Goal: Information Seeking & Learning: Learn about a topic

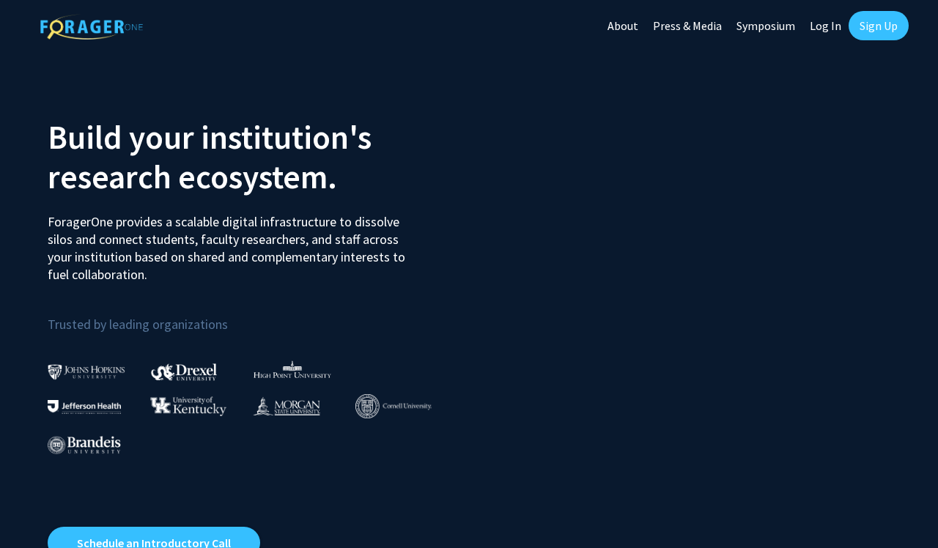
click at [813, 33] on link "Log In" at bounding box center [825, 25] width 46 height 51
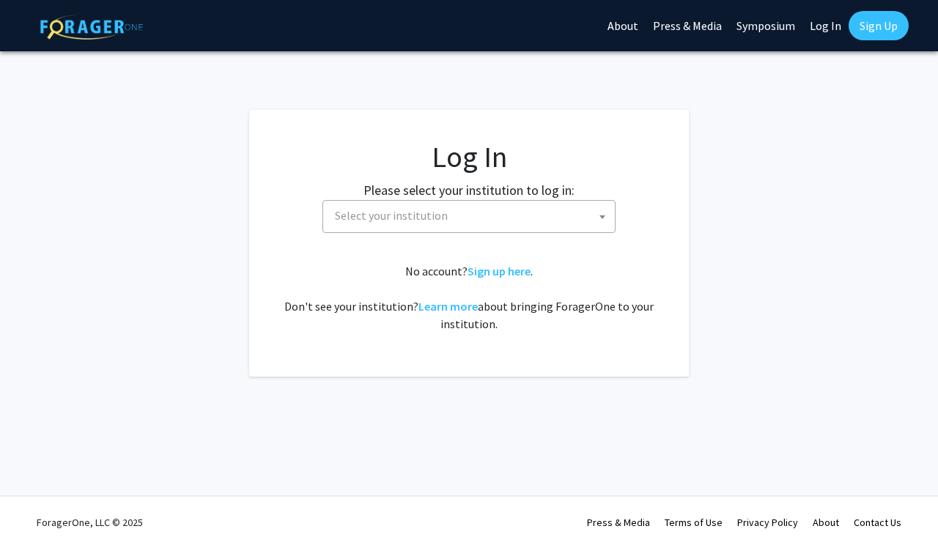
click at [445, 217] on span "Select your institution" at bounding box center [472, 216] width 286 height 30
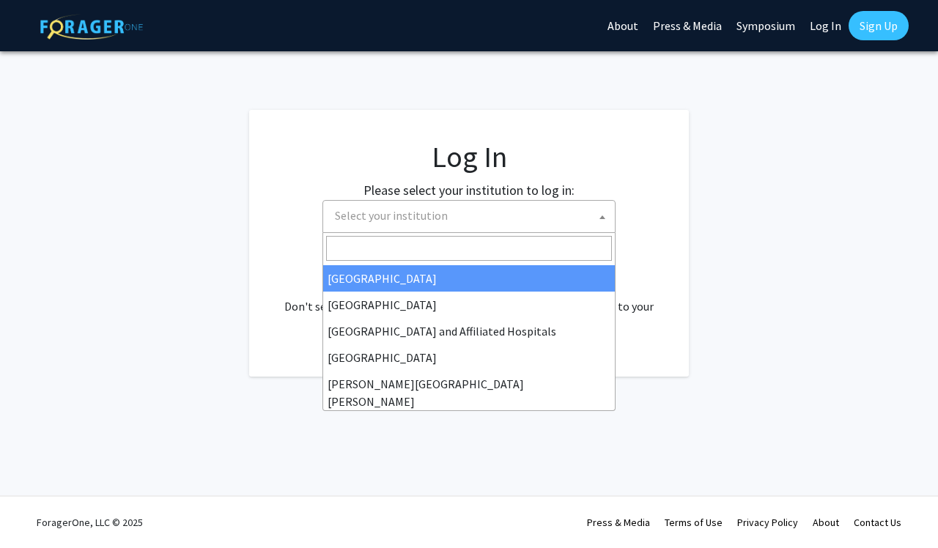
scroll to position [166, 0]
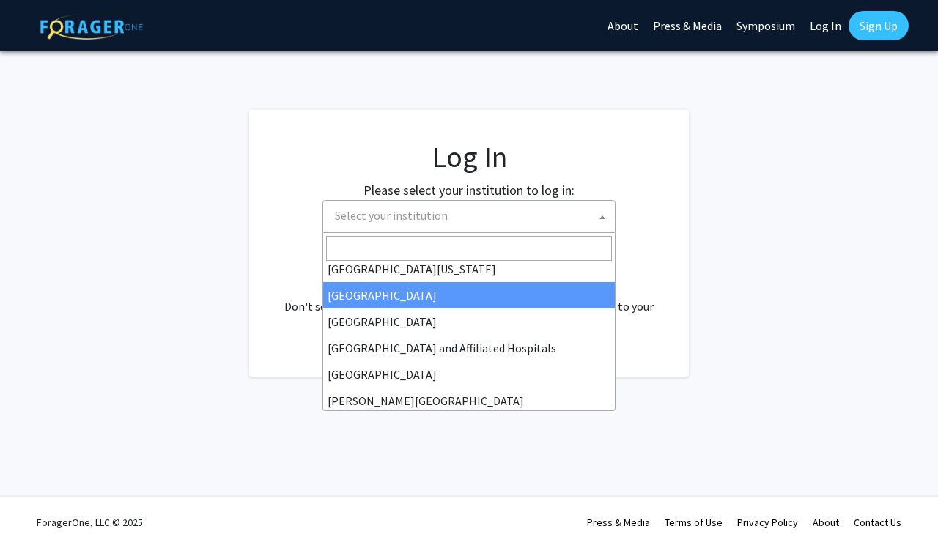
select select "12"
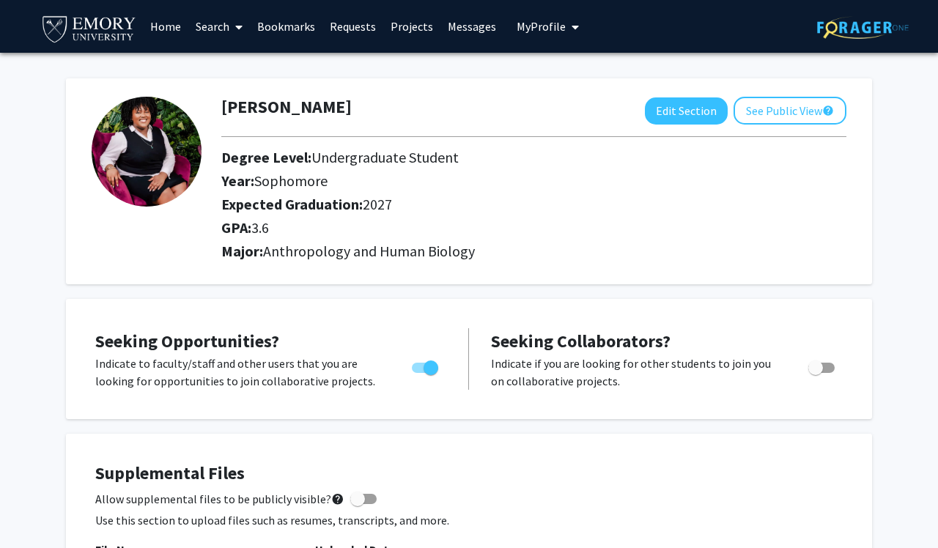
click at [172, 39] on link "Home" at bounding box center [165, 26] width 45 height 51
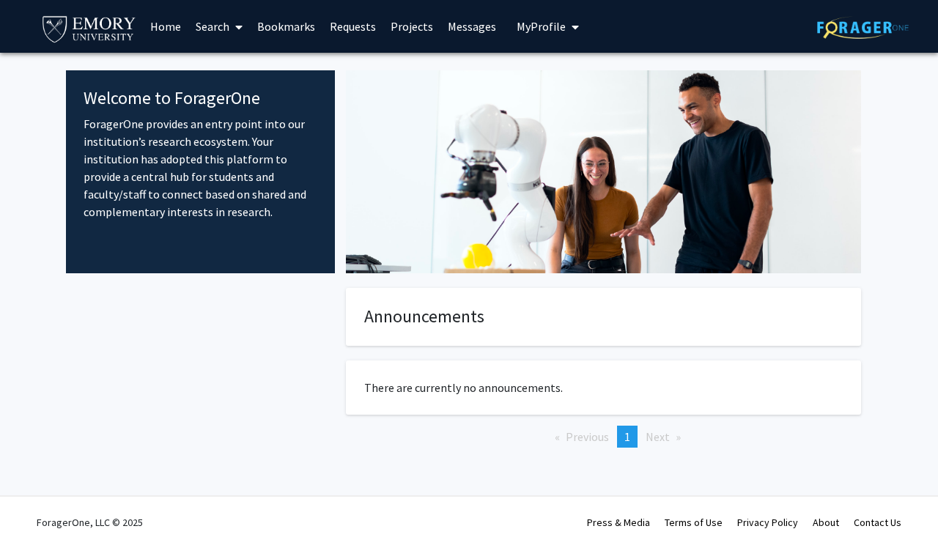
click at [193, 32] on link "Search" at bounding box center [219, 26] width 62 height 51
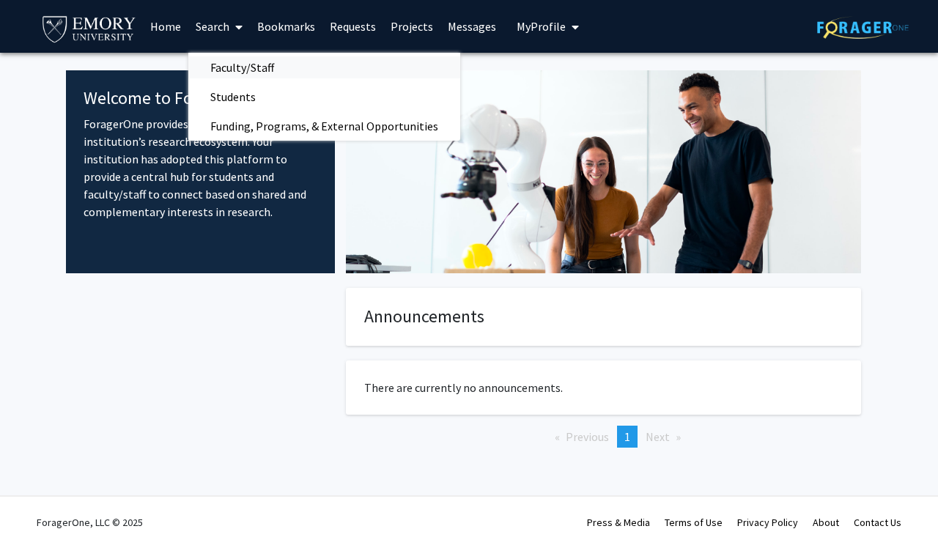
click at [208, 74] on span "Faculty/Staff" at bounding box center [242, 67] width 108 height 29
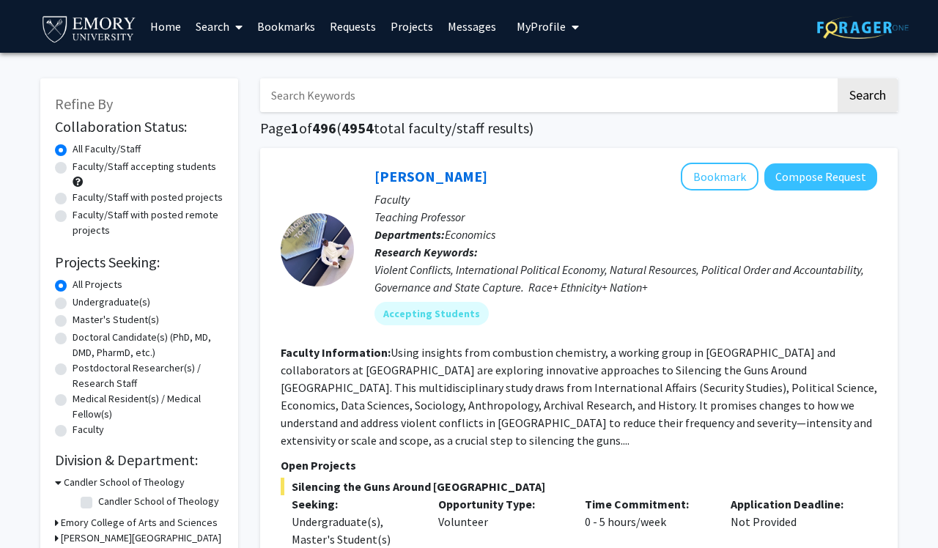
click at [168, 174] on label "Faculty/Staff accepting students" at bounding box center [145, 166] width 144 height 15
click at [82, 168] on input "Faculty/Staff accepting students" at bounding box center [78, 164] width 10 height 10
radio input "true"
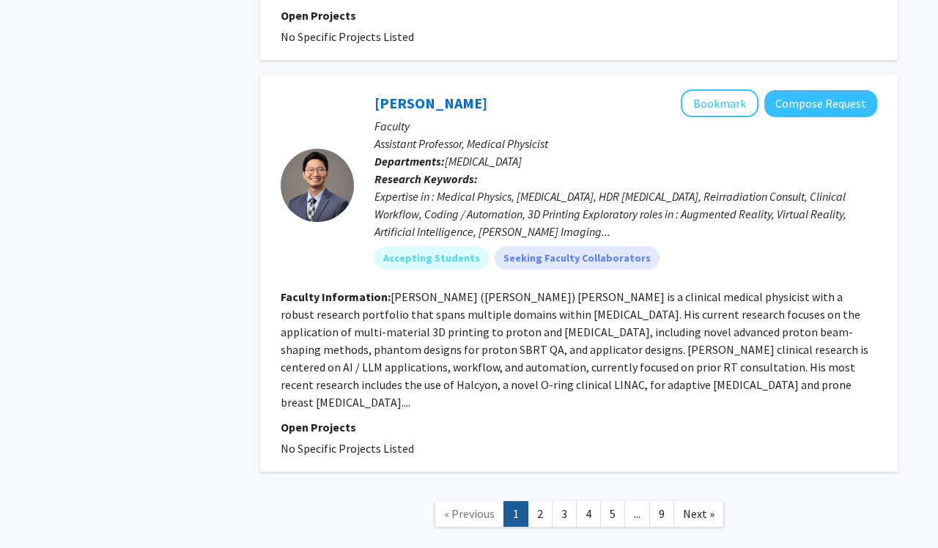
scroll to position [4807, 0]
click at [542, 502] on link "2" at bounding box center [539, 515] width 25 height 26
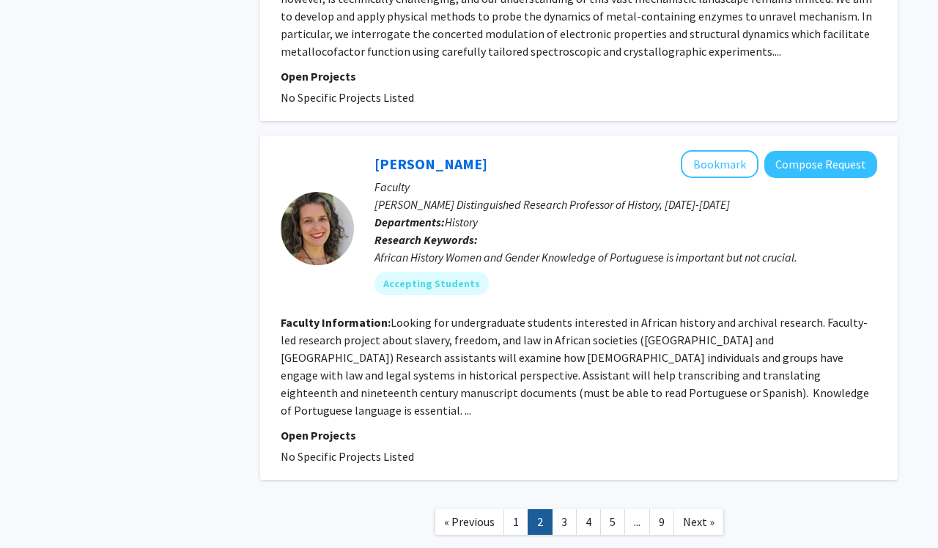
scroll to position [3191, 0]
click at [566, 508] on link "3" at bounding box center [564, 521] width 25 height 26
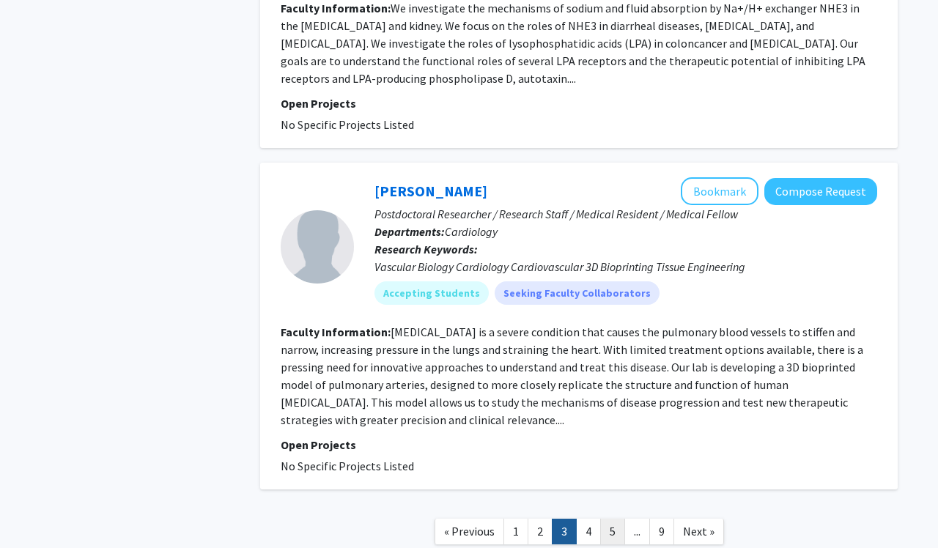
scroll to position [3327, 0]
click at [590, 519] on link "4" at bounding box center [588, 532] width 25 height 26
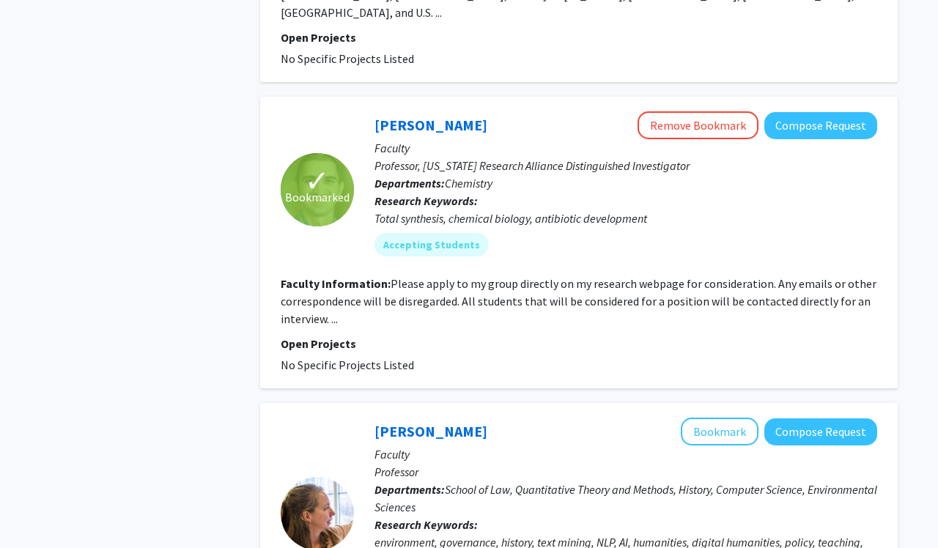
scroll to position [1514, 0]
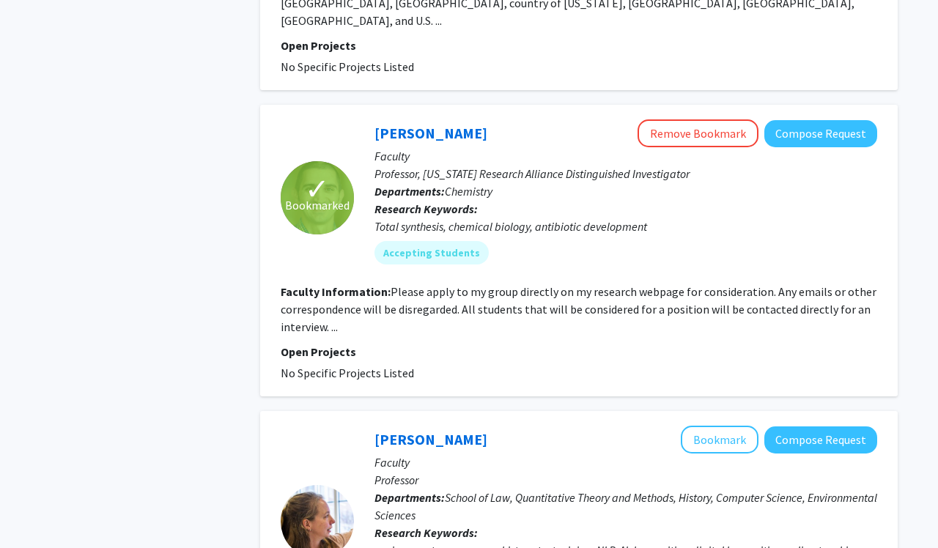
click at [336, 284] on fg-read-more "Please apply to my group directly on my research webpage for consideration. Any…" at bounding box center [579, 309] width 596 height 50
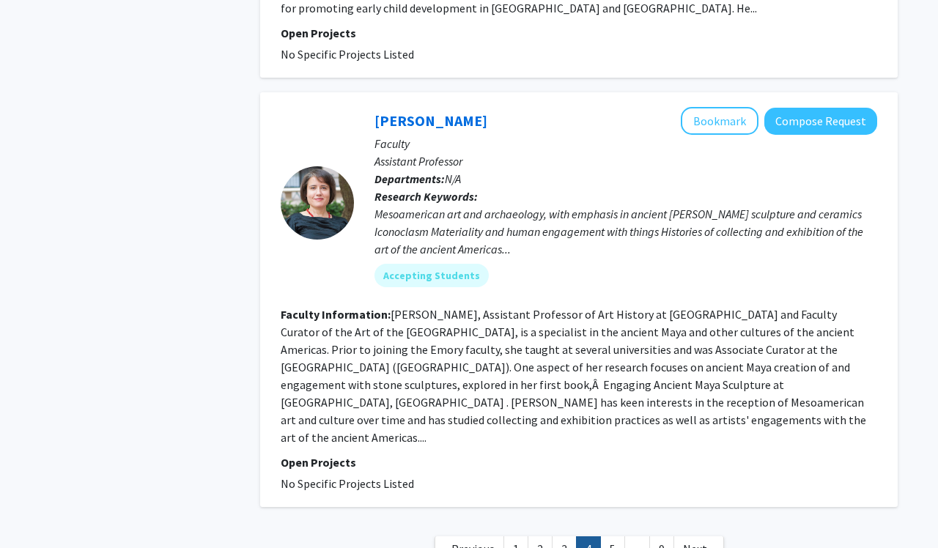
scroll to position [3409, 0]
click at [601, 537] on link "5" at bounding box center [612, 550] width 25 height 26
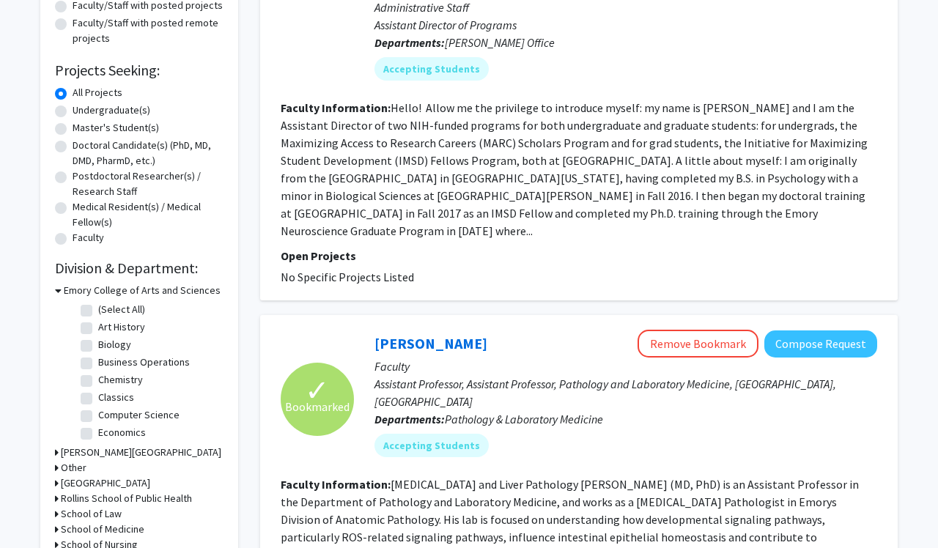
scroll to position [160, 0]
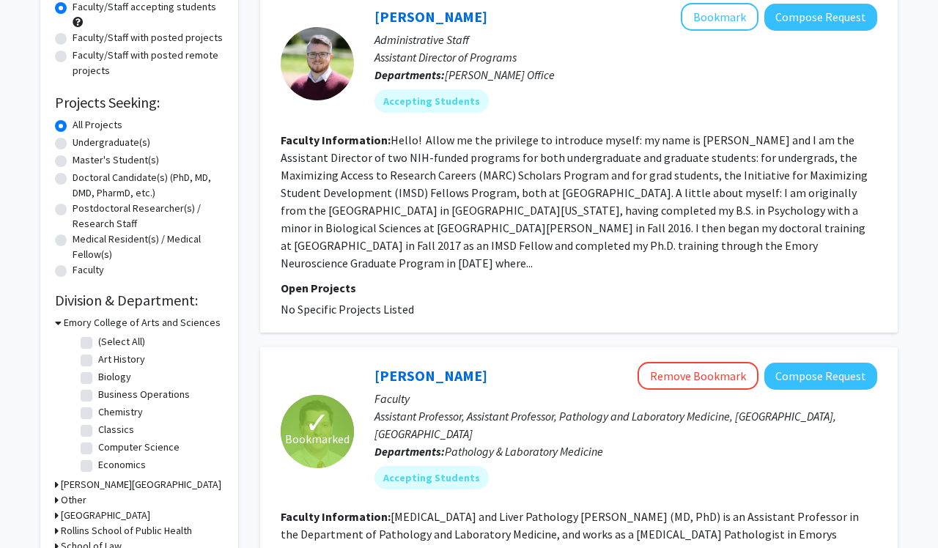
click at [428, 16] on link "[PERSON_NAME]" at bounding box center [430, 16] width 113 height 18
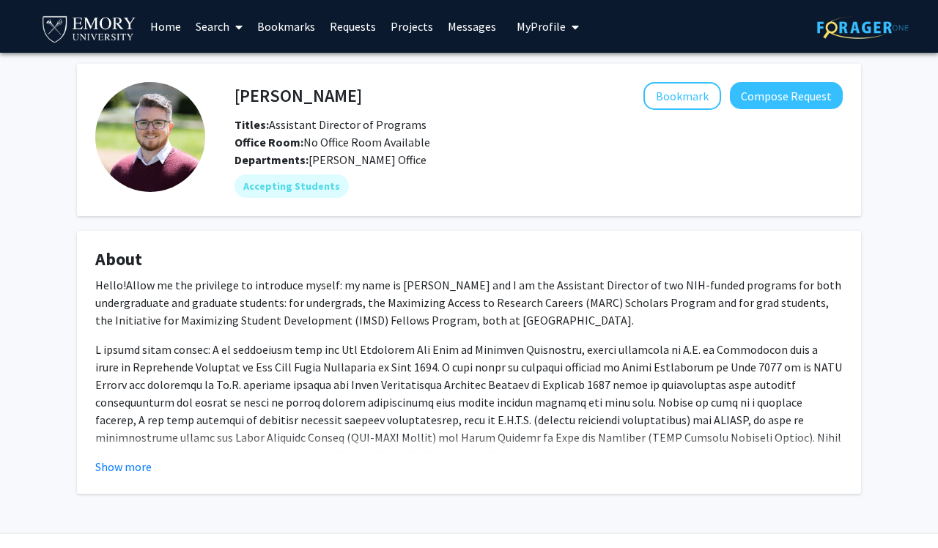
click at [130, 483] on fg-card "About Hello! Allow me the privilege to introduce myself: my name is [PERSON_NAM…" at bounding box center [469, 362] width 784 height 263
click at [131, 463] on button "Show more" at bounding box center [123, 467] width 56 height 18
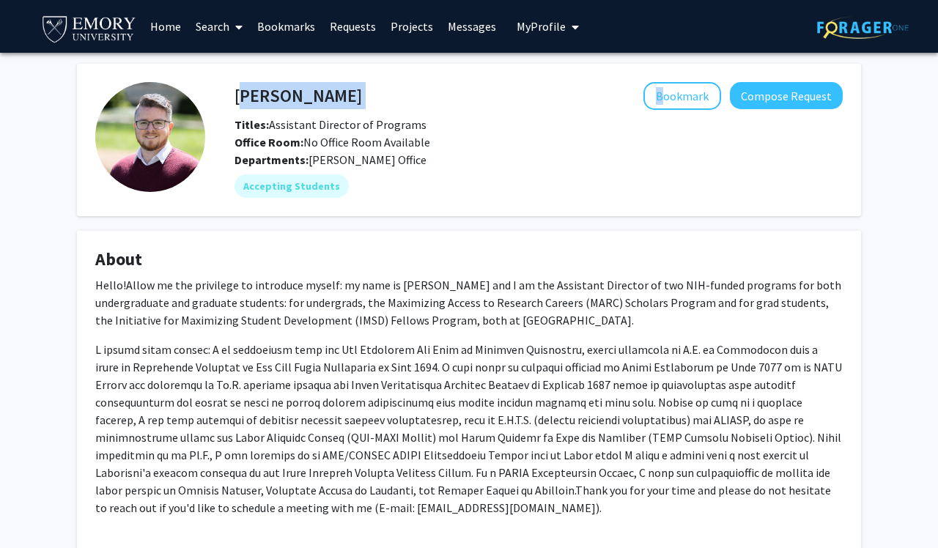
drag, startPoint x: 234, startPoint y: 100, endPoint x: 386, endPoint y: 110, distance: 151.9
click at [386, 110] on div "[PERSON_NAME] Bookmark Compose Request" at bounding box center [538, 96] width 630 height 28
copy div "[PERSON_NAME]"
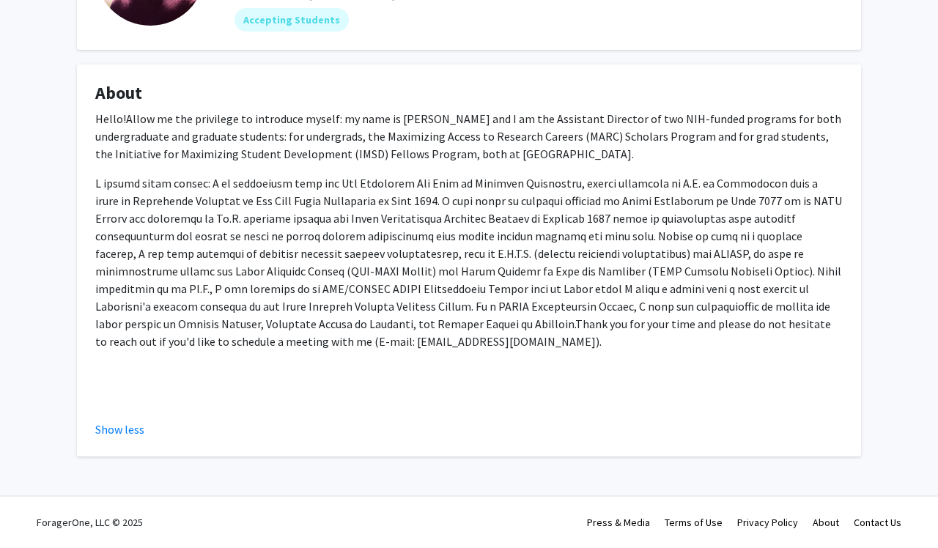
scroll to position [168, 0]
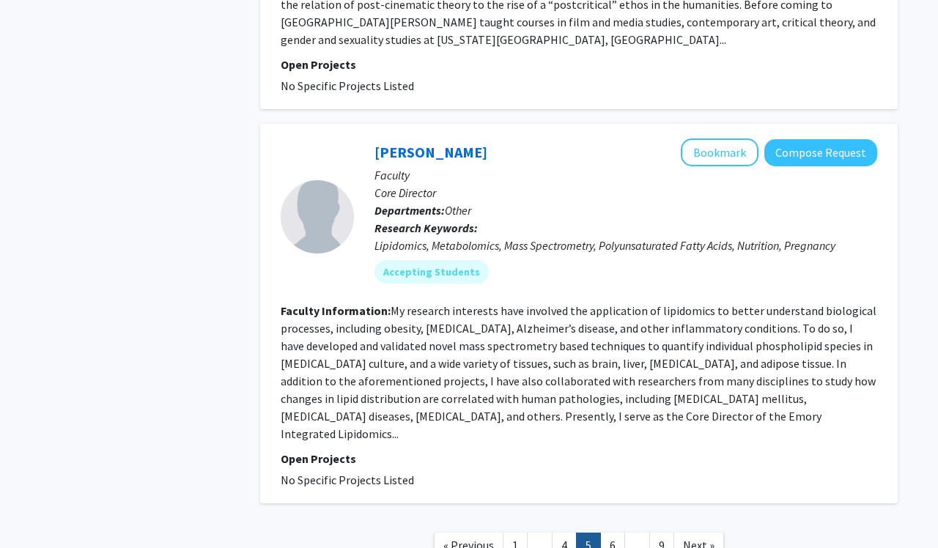
scroll to position [3075, 0]
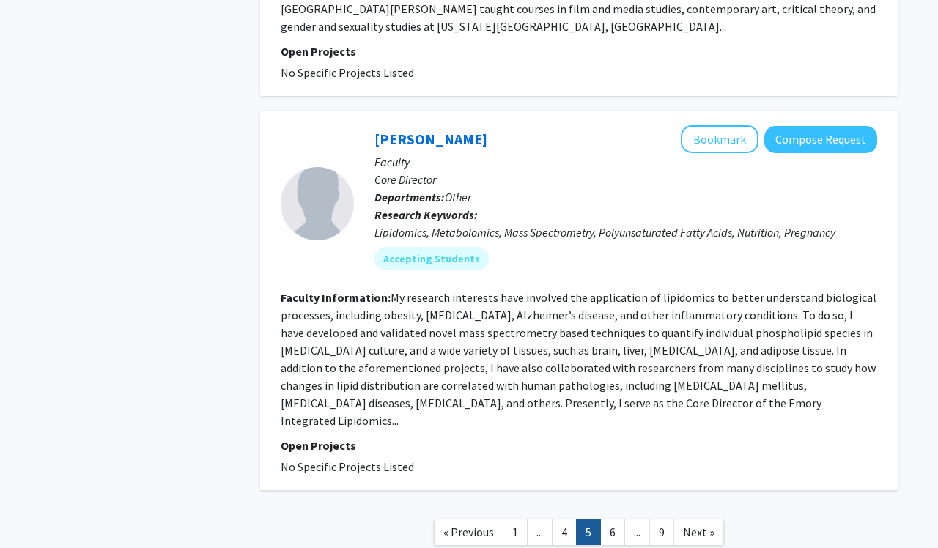
click at [563, 505] on nav "« Previous 1 ... 4 5 6 ... 9 Next »" at bounding box center [578, 534] width 637 height 59
click at [563, 519] on link "4" at bounding box center [564, 532] width 25 height 26
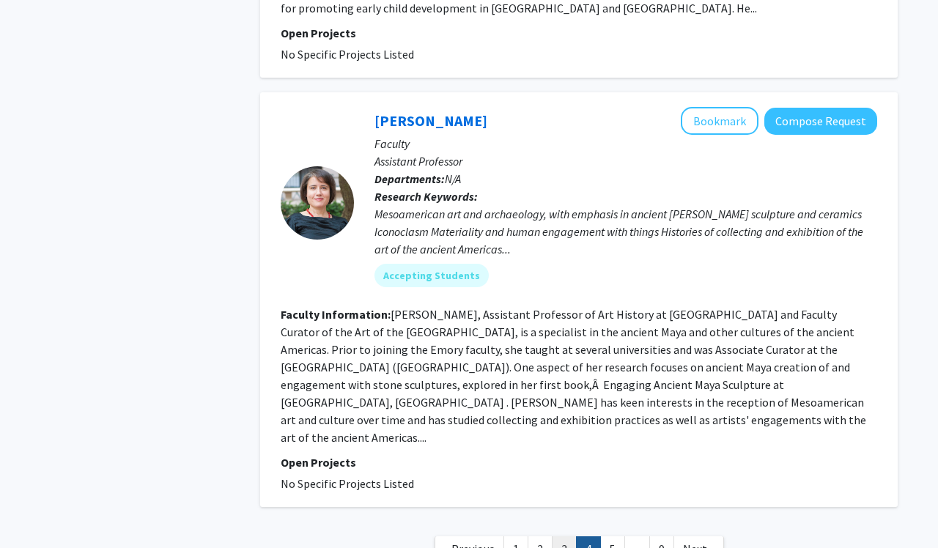
scroll to position [3409, 0]
click at [561, 537] on link "3" at bounding box center [564, 550] width 25 height 26
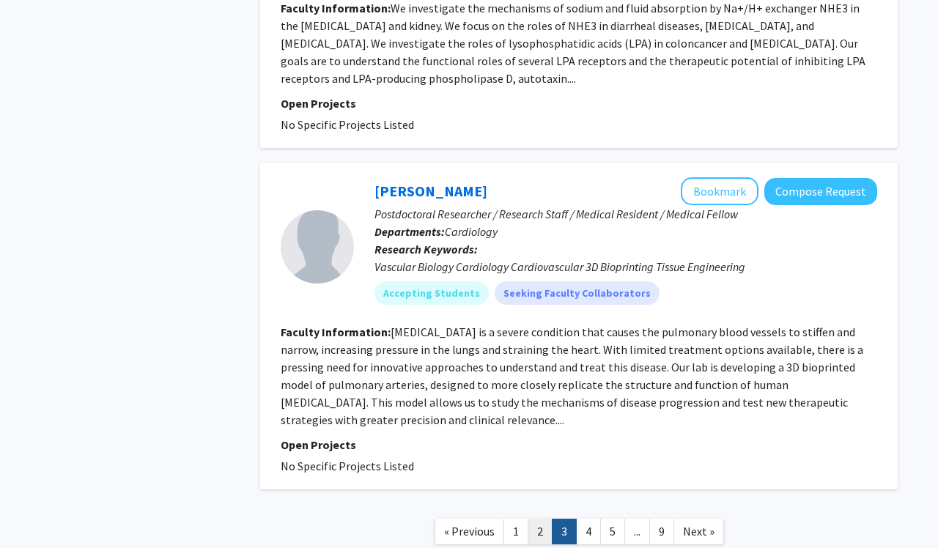
scroll to position [3327, 0]
click at [546, 519] on link "2" at bounding box center [539, 532] width 25 height 26
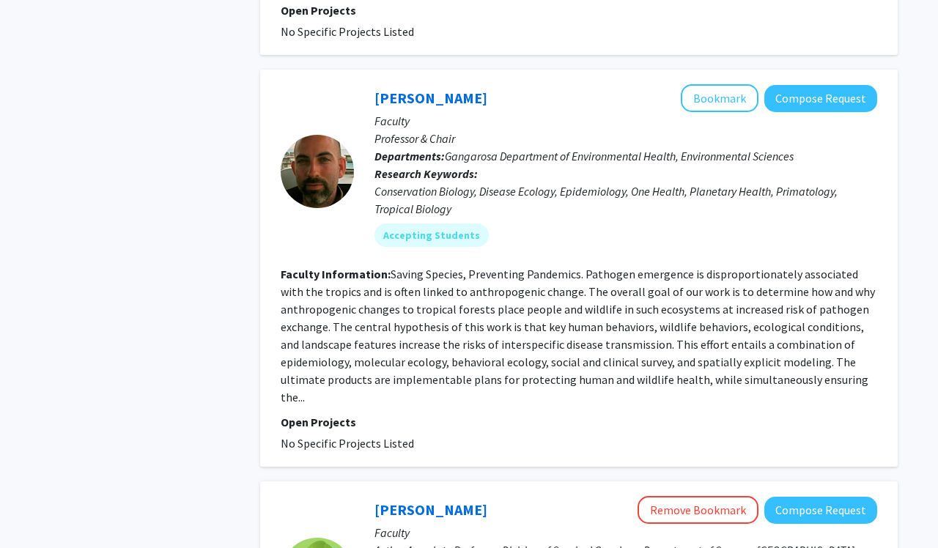
scroll to position [1503, 0]
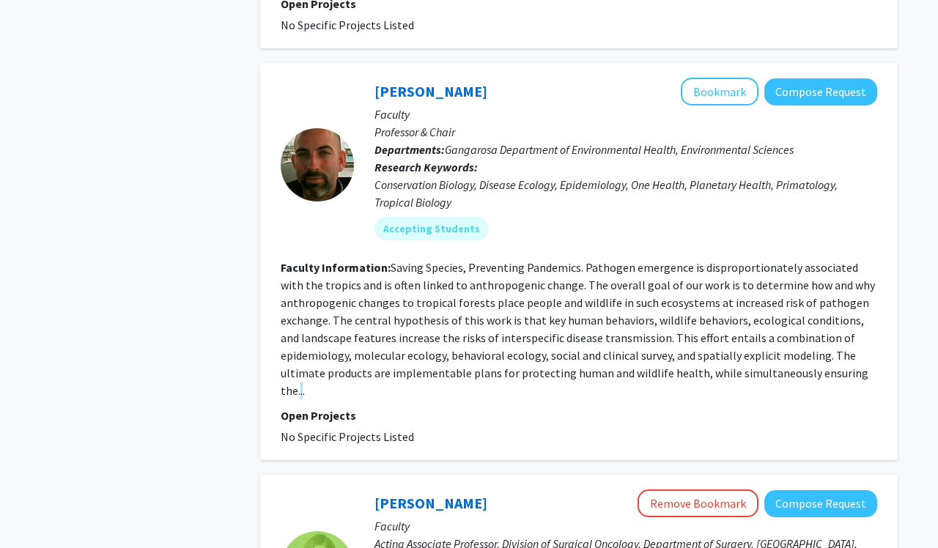
click at [868, 360] on fg-read-more "Saving Species, Preventing Pandemics. Pathogen emergence is disproportionately …" at bounding box center [578, 329] width 594 height 138
